Goal: Information Seeking & Learning: Check status

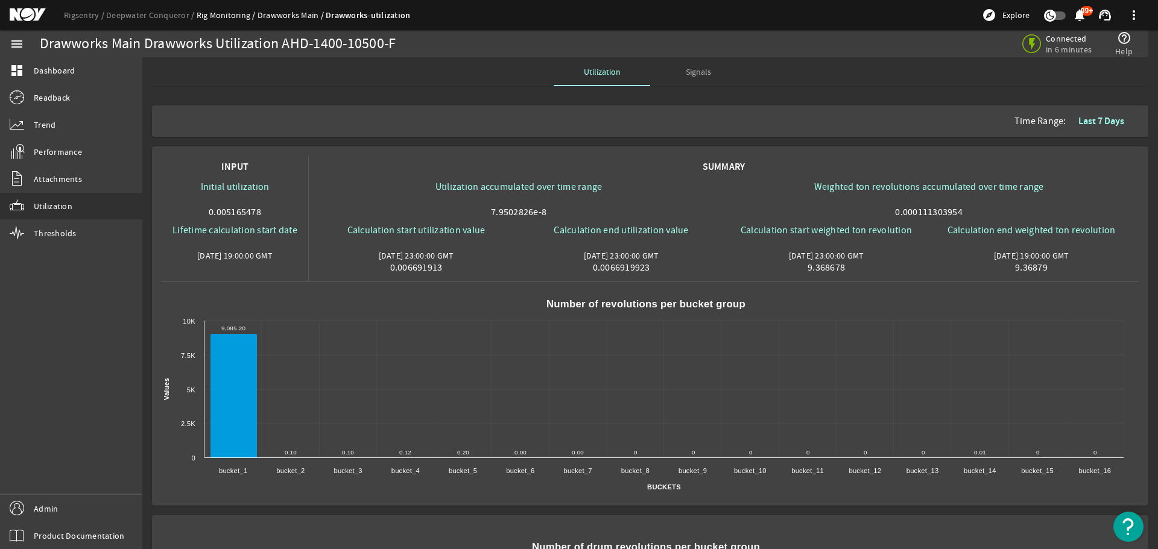
click at [1082, 128] on span at bounding box center [1101, 121] width 65 height 29
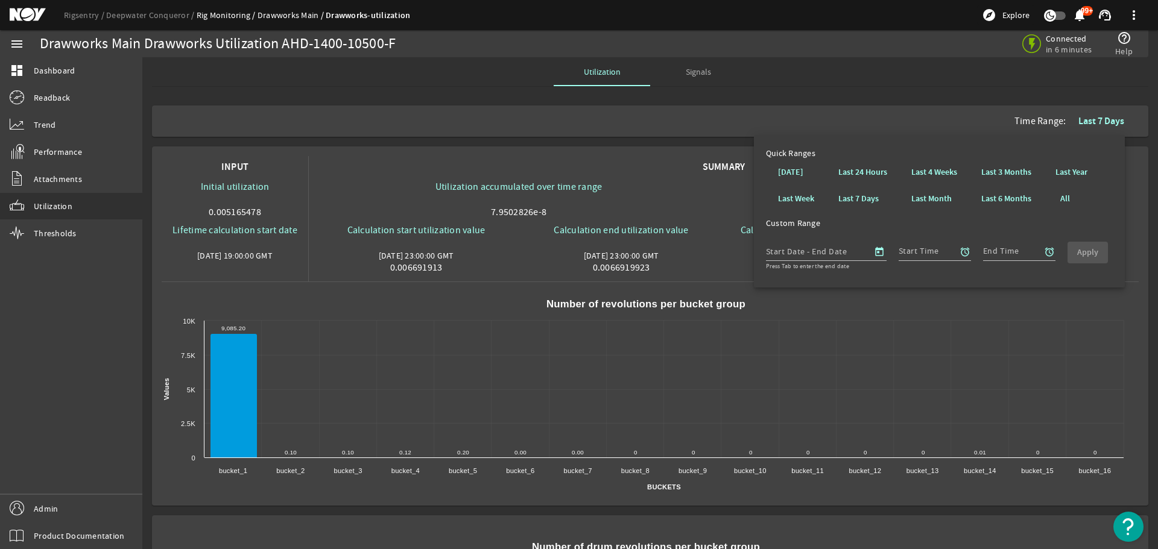
click at [147, 147] on rigsentry-mat-card "INPUT Initial utilization 0.005165478 Lifetime calculation start date [DATE] 19…" at bounding box center [650, 326] width 1006 height 369
click at [1098, 112] on span at bounding box center [1101, 121] width 65 height 29
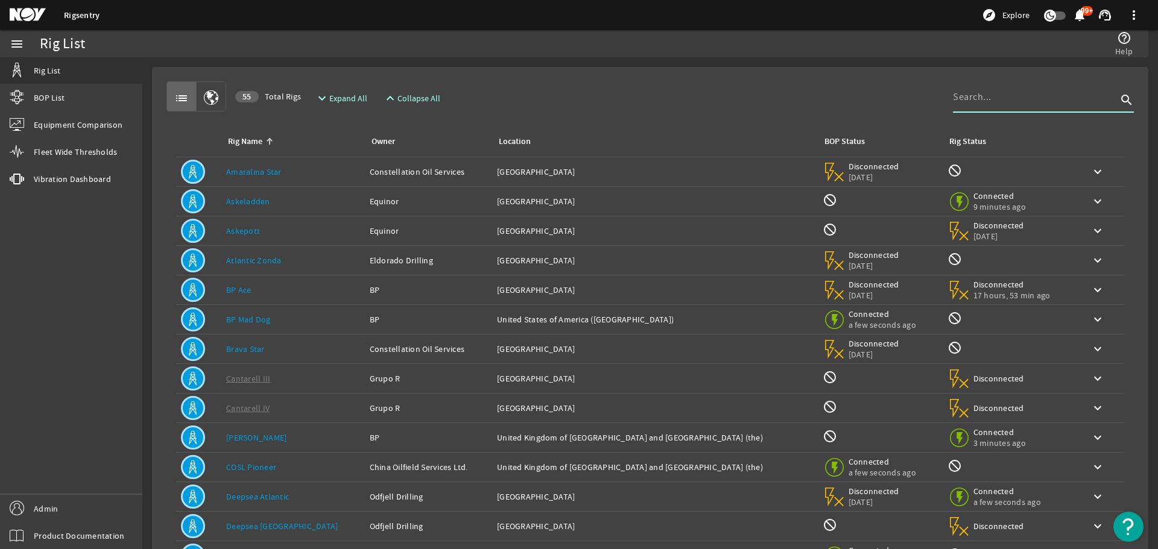
click at [973, 95] on input at bounding box center [1035, 97] width 164 height 14
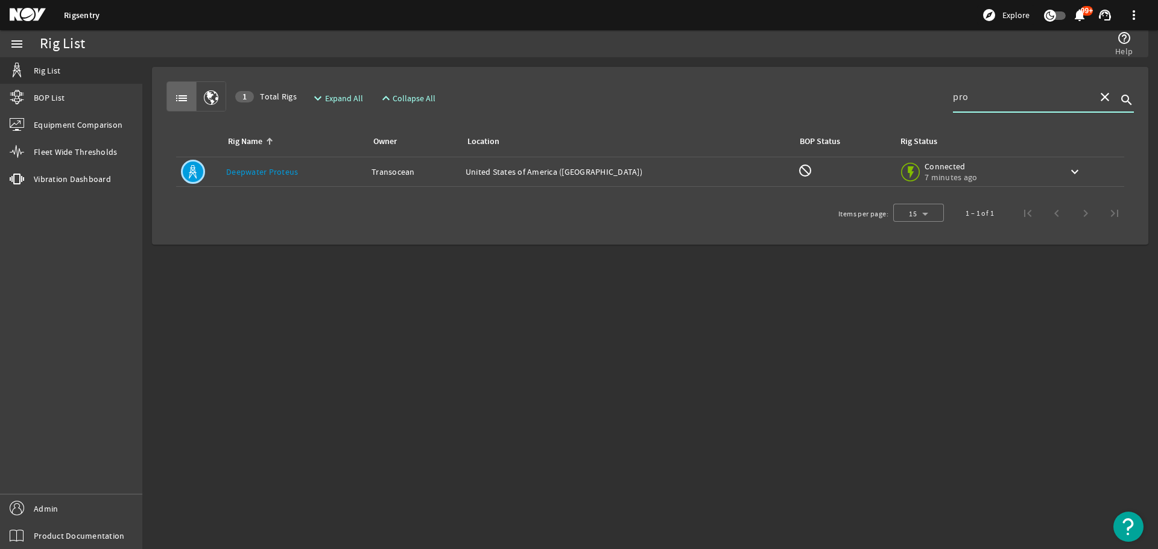
type input "pro"
click at [428, 172] on div "Owner: Transocean" at bounding box center [413, 172] width 84 height 12
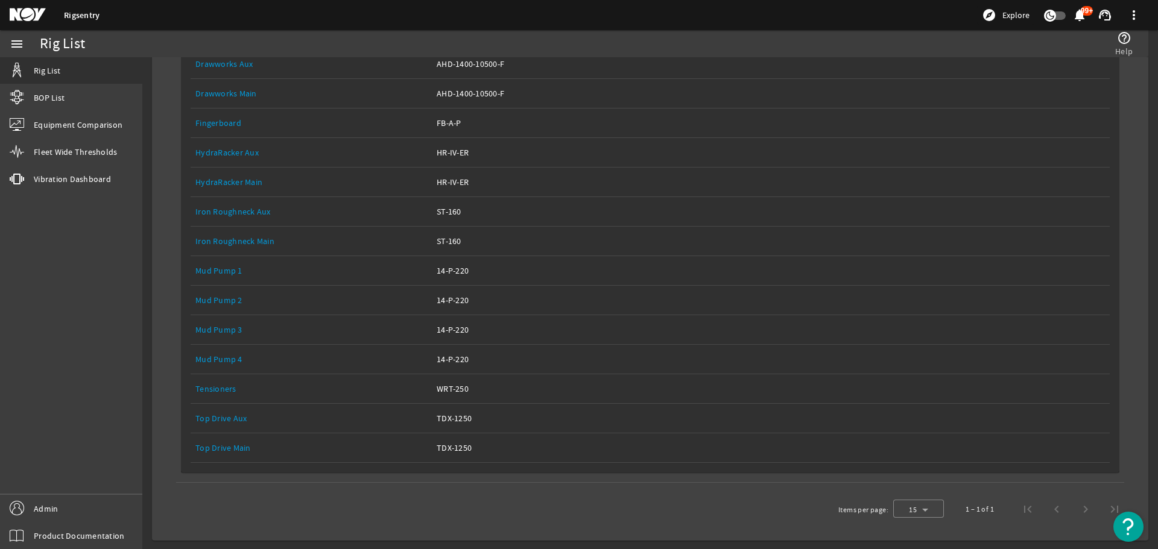
scroll to position [315, 0]
click at [225, 447] on link "Top Drive Main" at bounding box center [222, 446] width 55 height 11
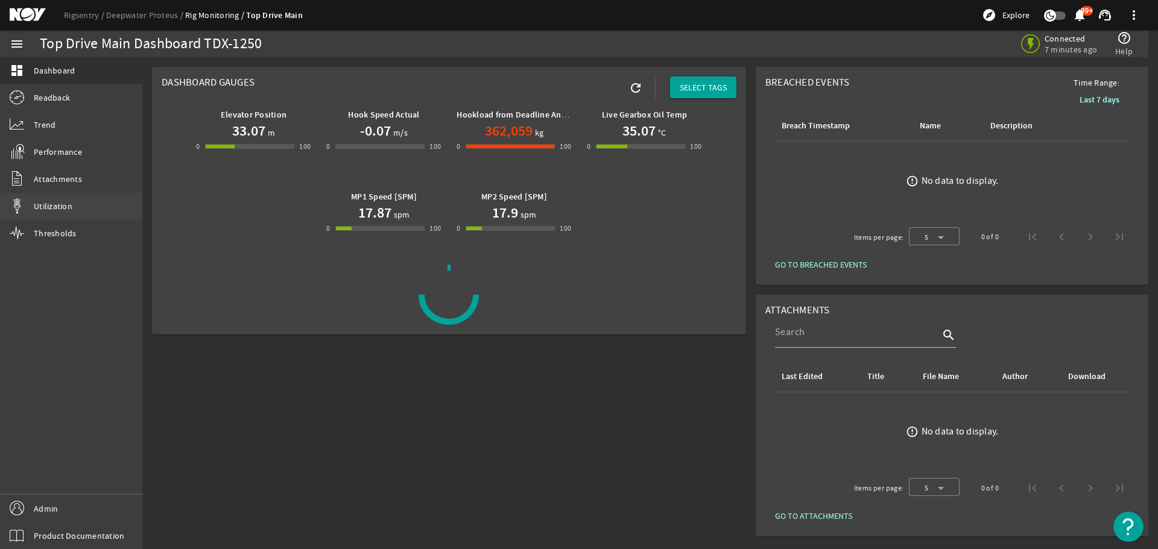
click at [64, 208] on span "Utilization" at bounding box center [53, 206] width 39 height 12
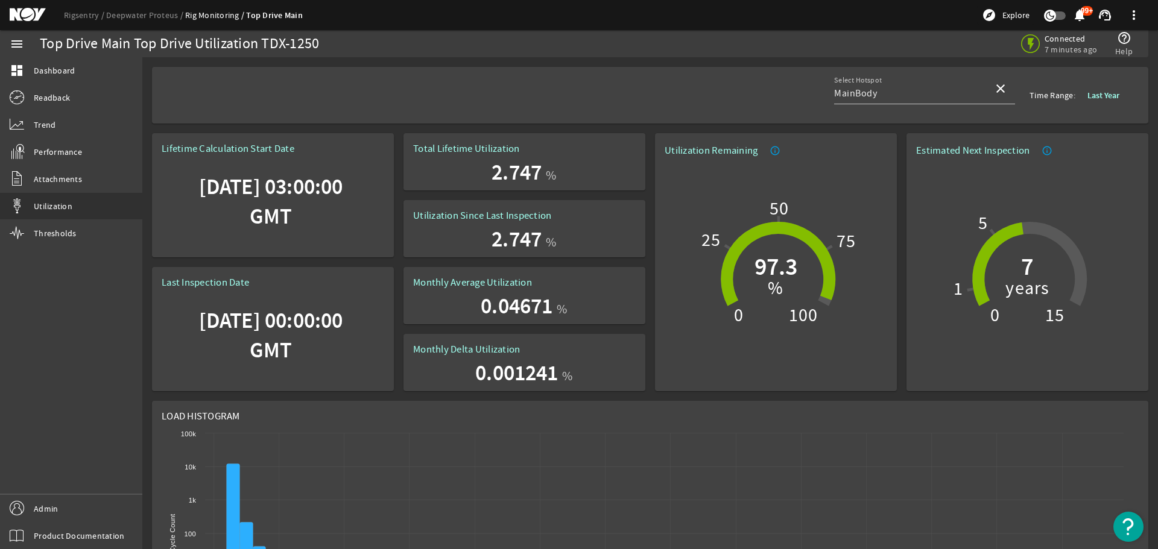
click at [682, 84] on div "Select Hotspot MainBody close Time Range: Last Year" at bounding box center [650, 95] width 977 height 57
click at [647, 133] on rigsentry-top-drive-utilization-summary "Lifetime Calculation Start Date 09/19/2019 03:00:00 GMT Last Inspection Date 01…" at bounding box center [650, 262] width 1006 height 268
